Goal: Share content: Share content

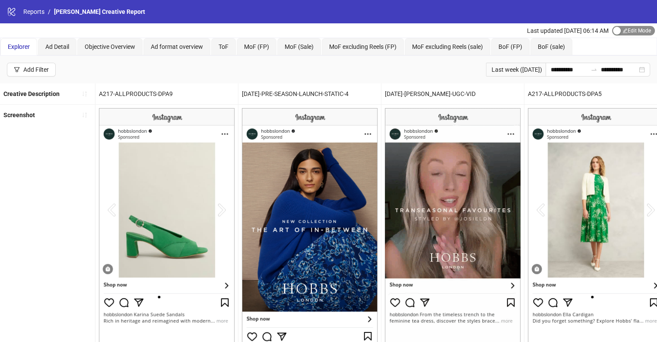
click at [625, 33] on span "Edit Mode Edit Mode" at bounding box center [633, 31] width 43 height 10
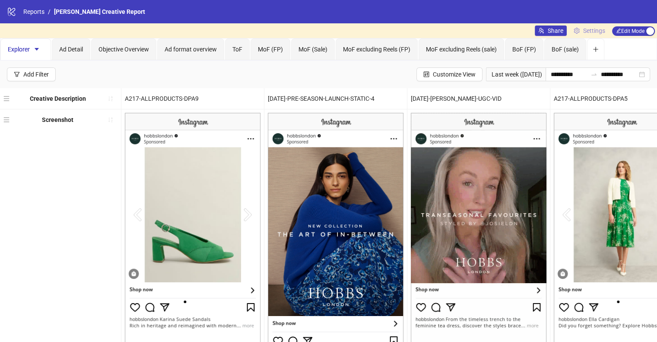
click at [591, 27] on span "Settings" at bounding box center [595, 31] width 22 height 10
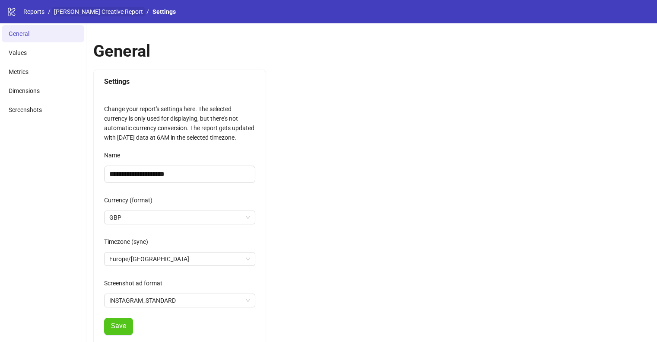
click at [92, 12] on link "[PERSON_NAME] Creative Report" at bounding box center [98, 12] width 92 height 10
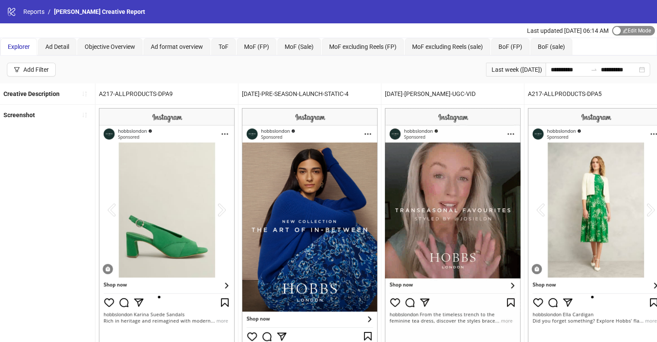
click at [613, 32] on div "button" at bounding box center [617, 31] width 8 height 8
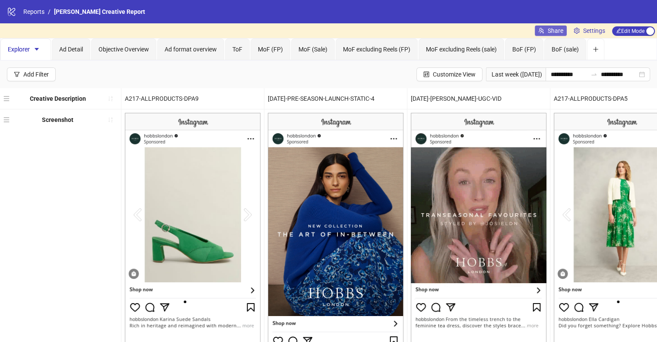
click at [548, 32] on span "Share" at bounding box center [556, 30] width 16 height 7
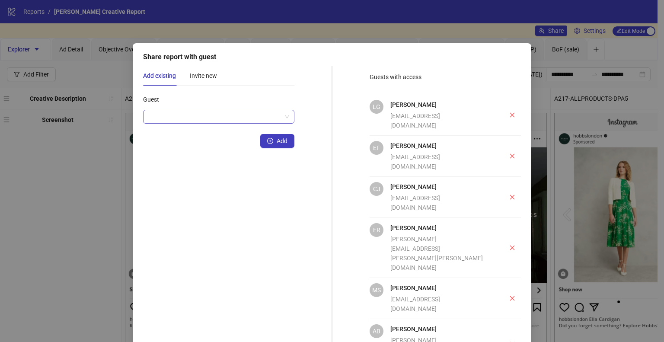
click at [219, 120] on input "Guest" at bounding box center [214, 116] width 133 height 13
type input "*"
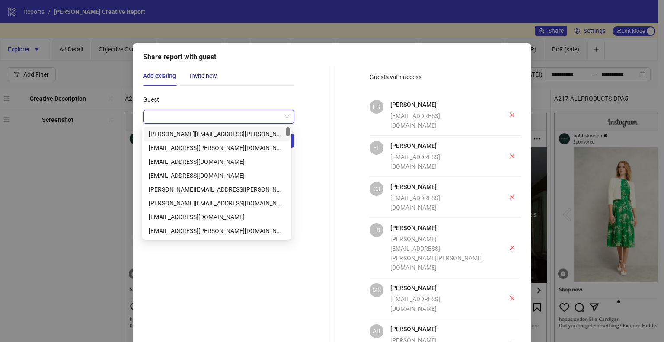
click at [202, 79] on div "Invite new" at bounding box center [203, 76] width 27 height 10
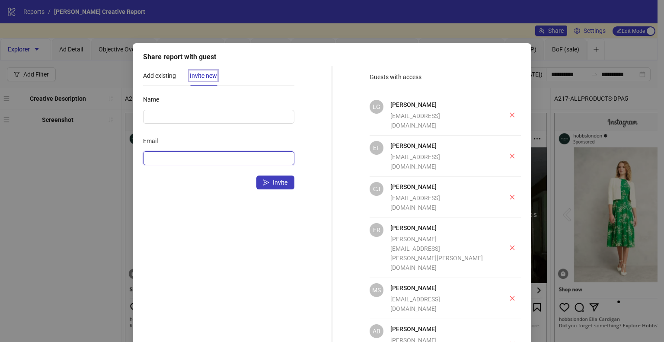
click at [183, 155] on input "Email" at bounding box center [217, 158] width 139 height 10
paste input "**********"
type input "**********"
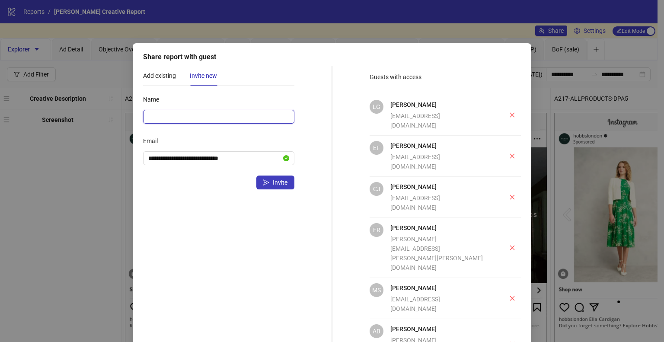
click at [179, 115] on input "Name" at bounding box center [218, 117] width 151 height 14
type input "**********"
click at [267, 184] on button "Invite" at bounding box center [275, 182] width 38 height 14
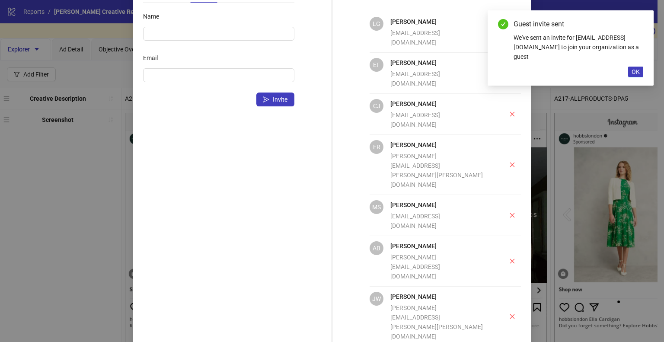
scroll to position [130, 0]
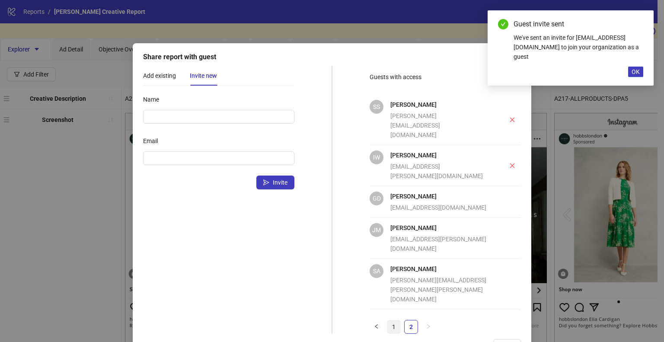
click at [396, 320] on link "1" at bounding box center [393, 326] width 13 height 13
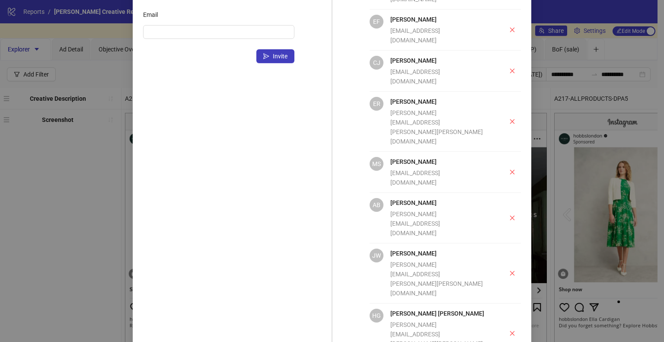
scroll to position [130, 0]
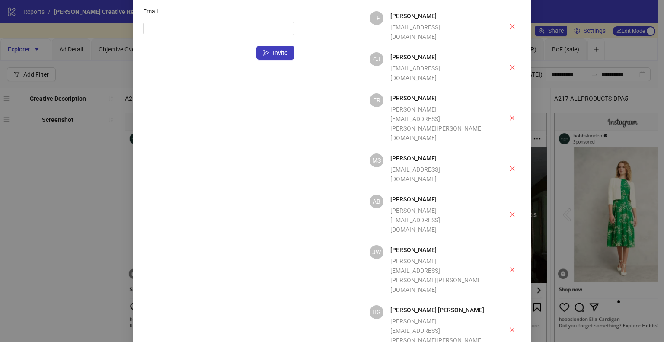
click at [32, 189] on div "Share report with guest Add existing Invite new Guest Add Name Email Invite Gue…" at bounding box center [332, 171] width 664 height 342
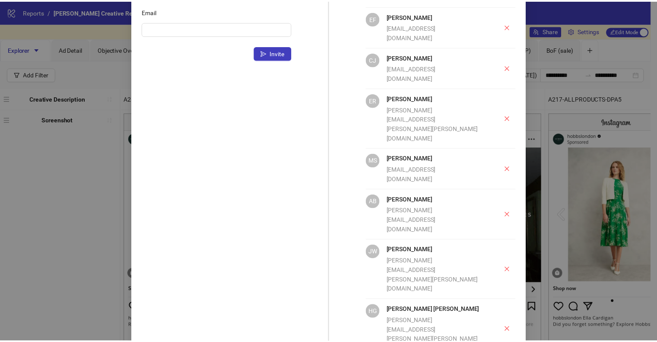
scroll to position [86, 0]
